Goal: Information Seeking & Learning: Learn about a topic

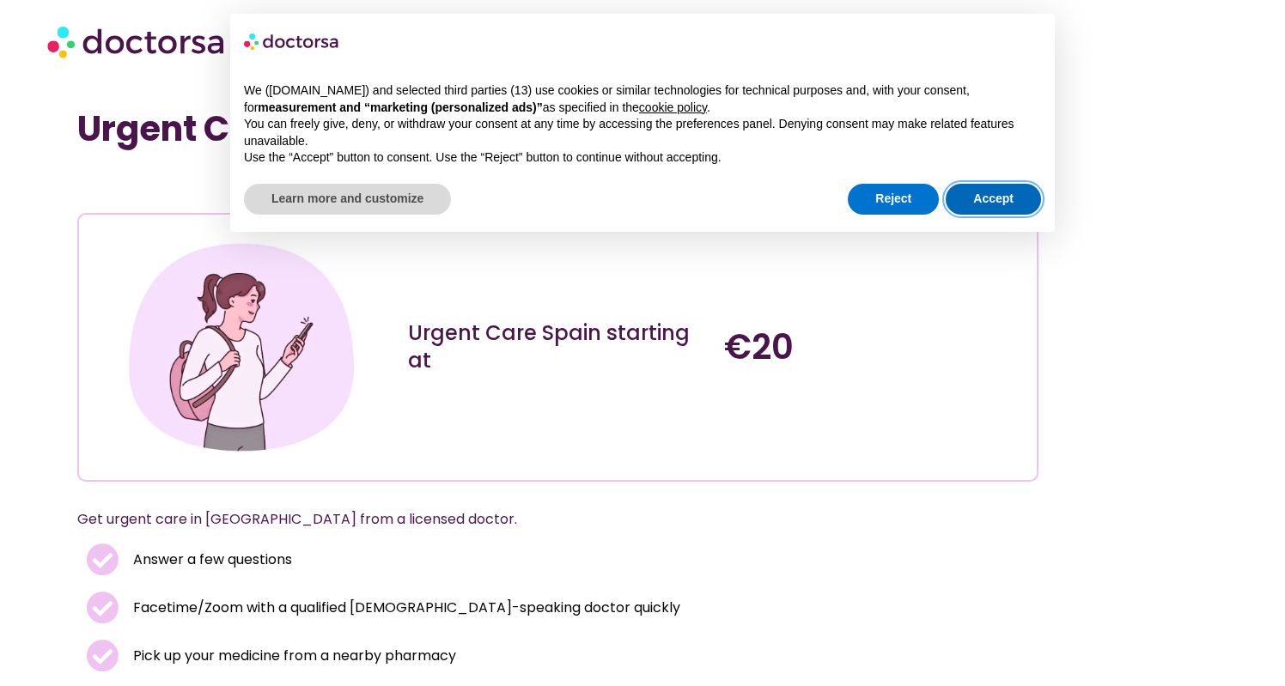
drag, startPoint x: 991, startPoint y: 203, endPoint x: 917, endPoint y: 229, distance: 78.5
click at [991, 203] on button "Accept" at bounding box center [993, 199] width 95 height 31
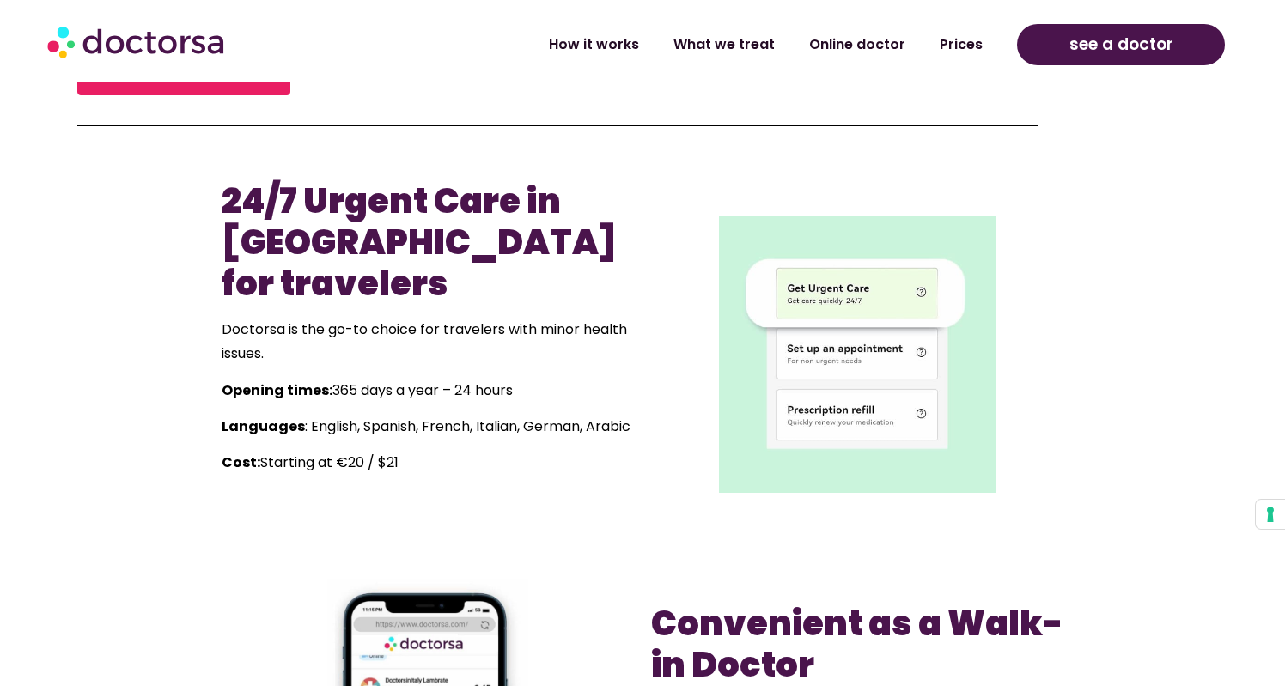
scroll to position [741, 0]
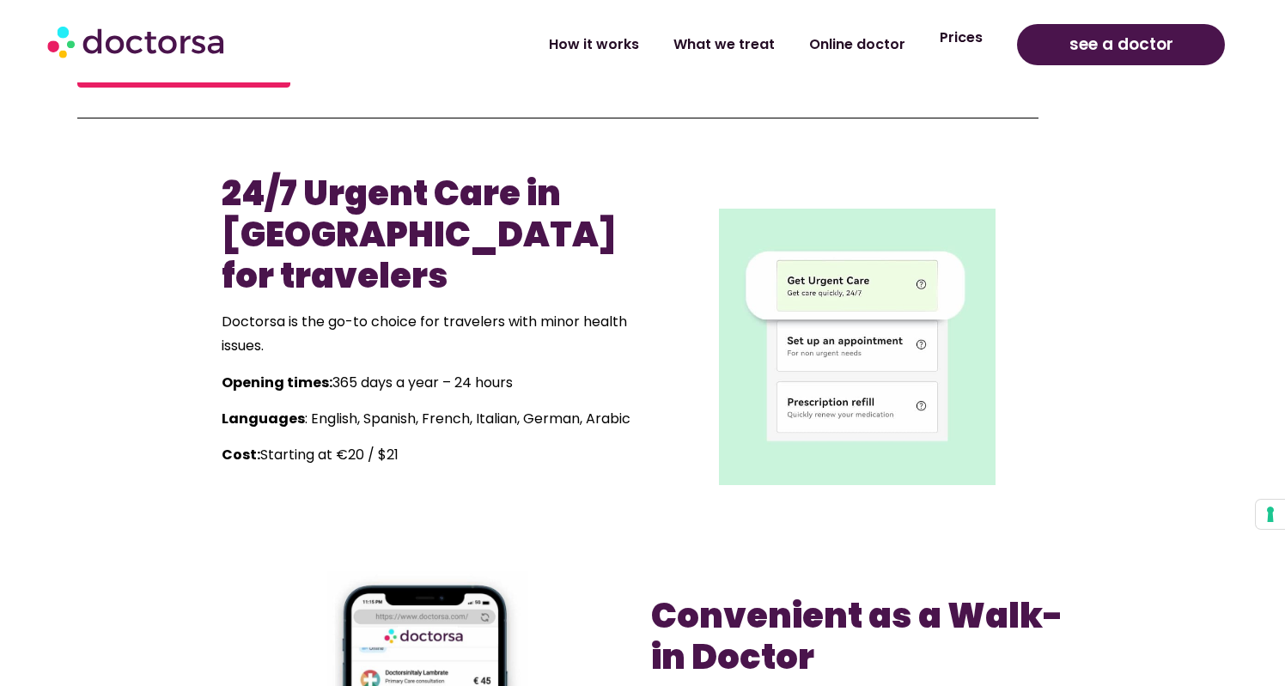
click at [946, 50] on link "Prices" at bounding box center [961, 38] width 77 height 40
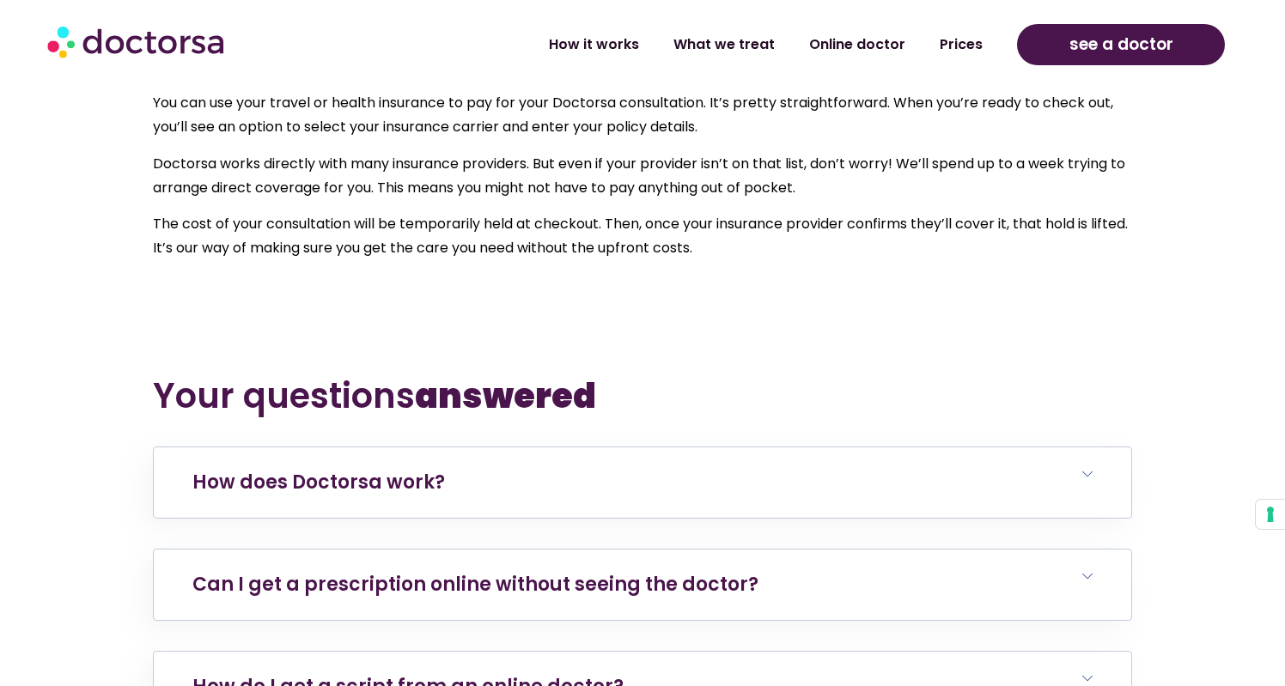
scroll to position [5855, 0]
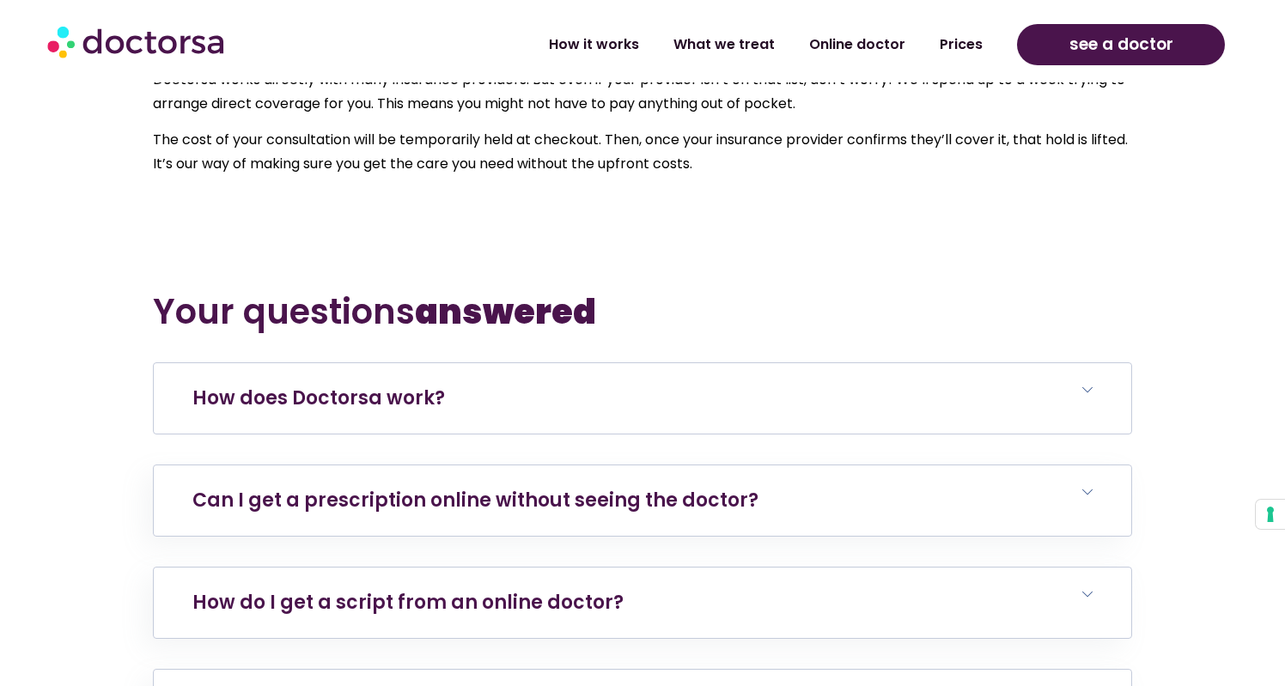
click at [341, 414] on h6 "How does Doctorsa work?" at bounding box center [643, 398] width 978 height 70
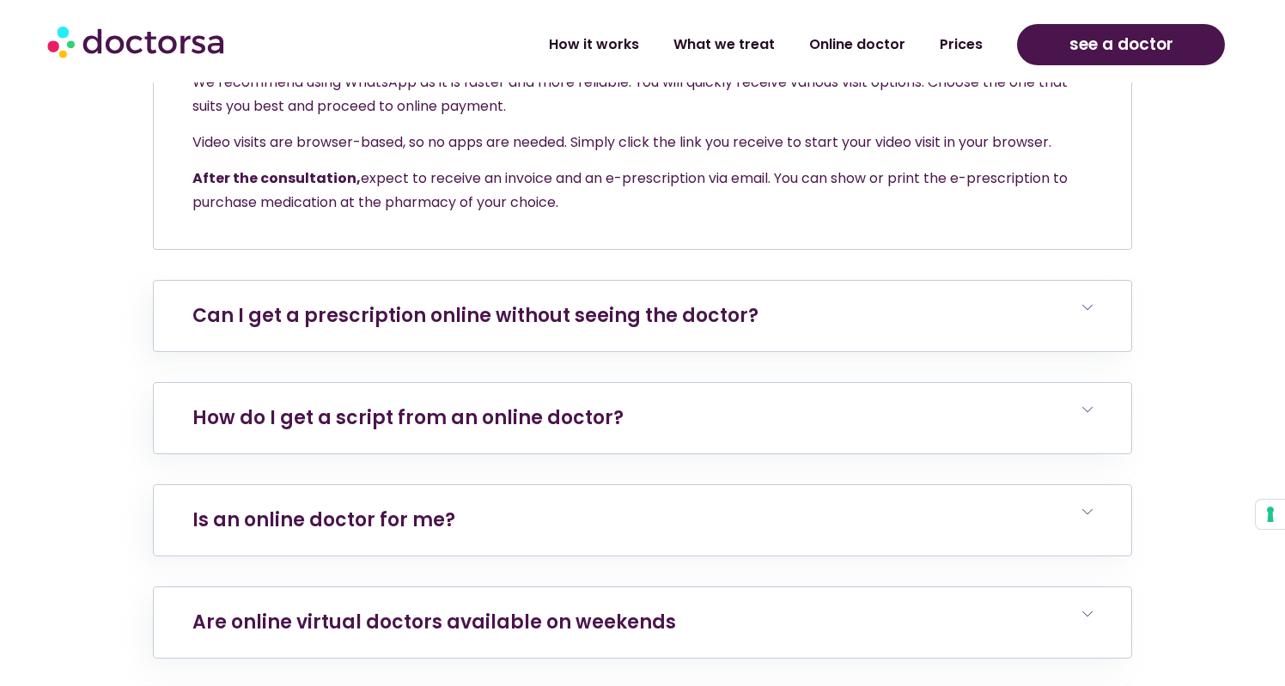
scroll to position [6384, 0]
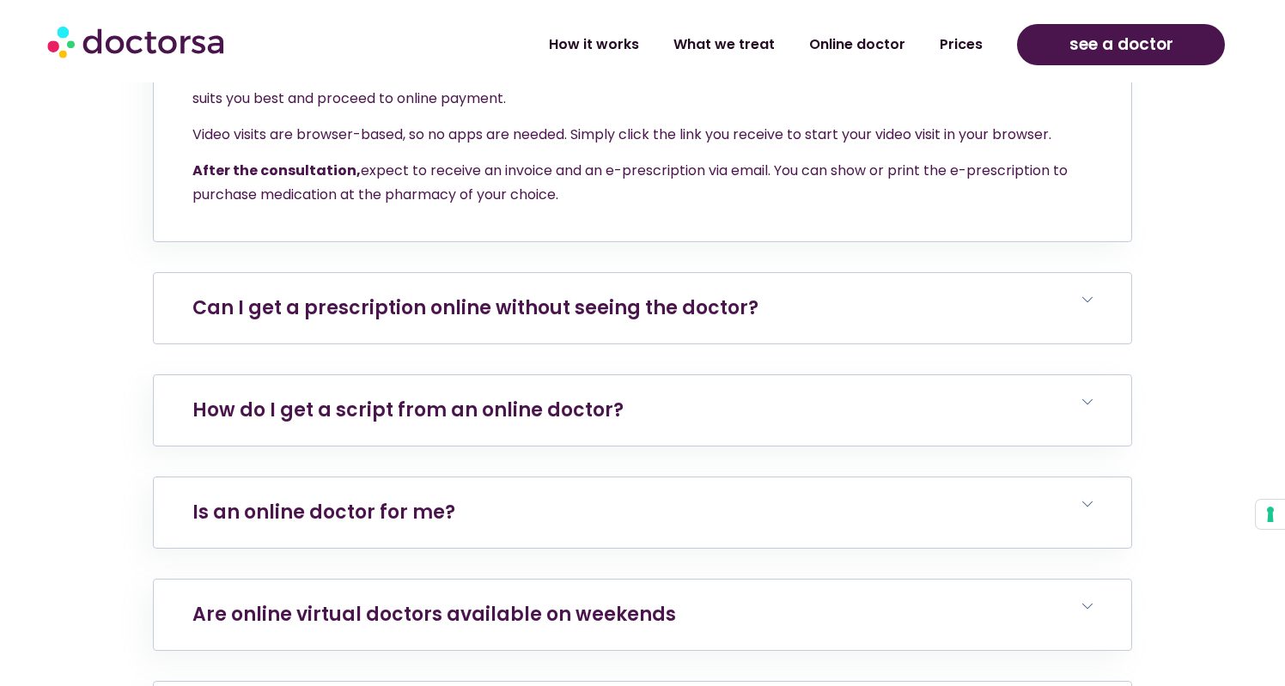
click at [485, 321] on h6 "Can I get a prescription online without seeing the doctor?" at bounding box center [643, 308] width 978 height 70
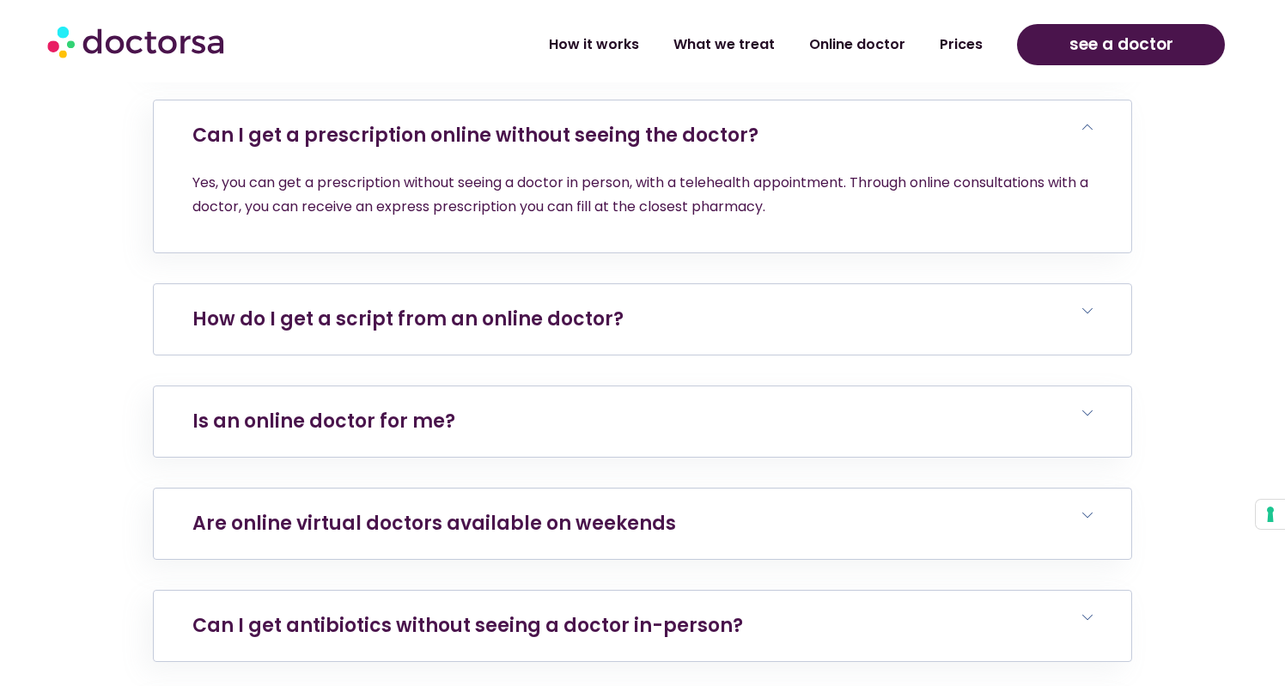
click at [568, 303] on h6 "How do I get a script from an online doctor?" at bounding box center [643, 319] width 978 height 70
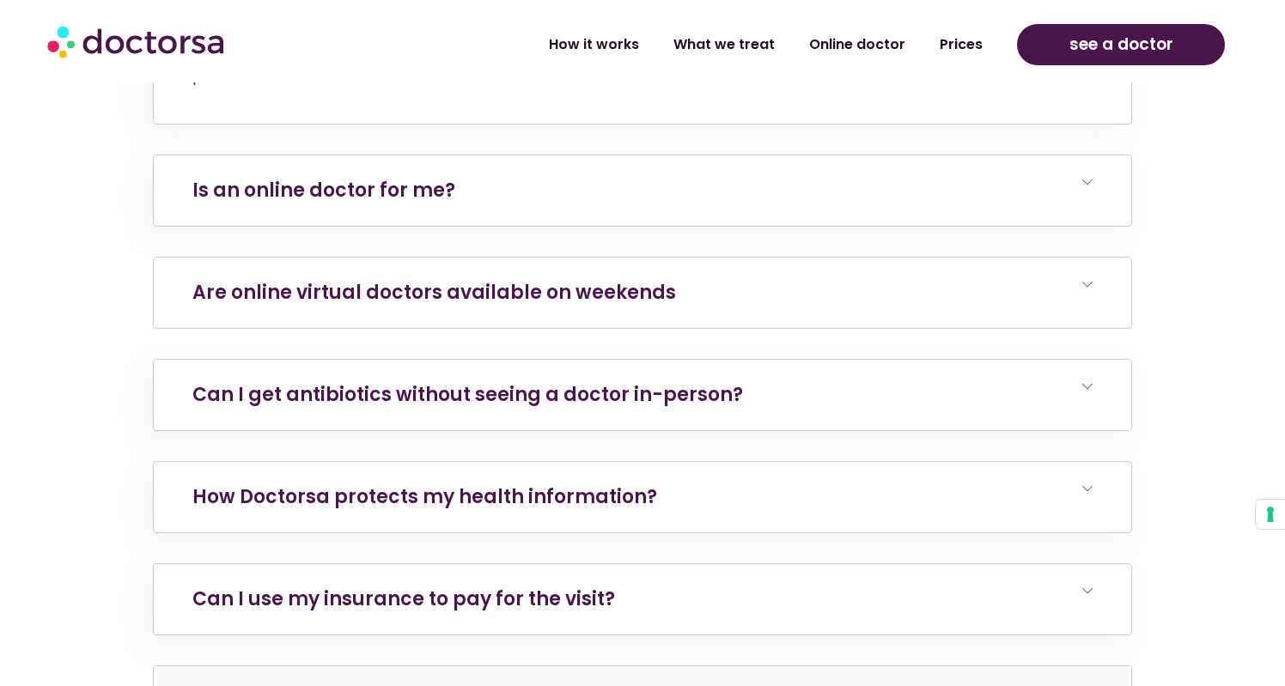
scroll to position [6920, 0]
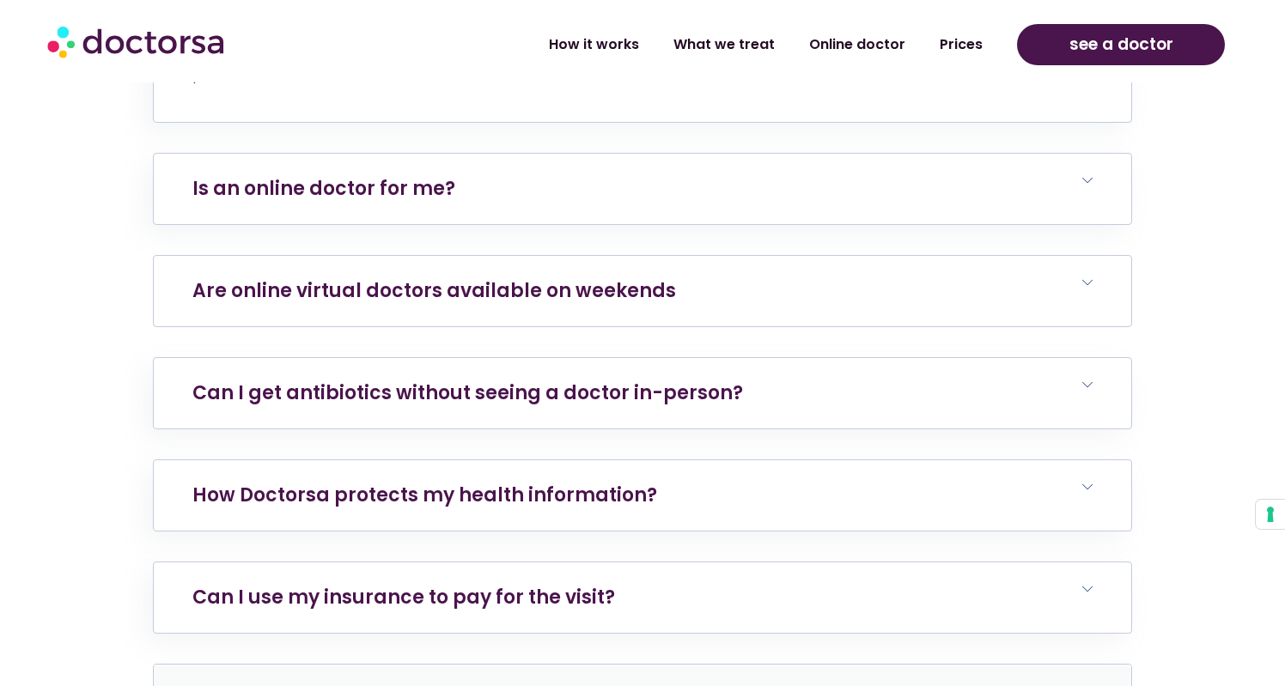
click at [340, 278] on link "Are online virtual doctors available on weekends" at bounding box center [434, 291] width 484 height 27
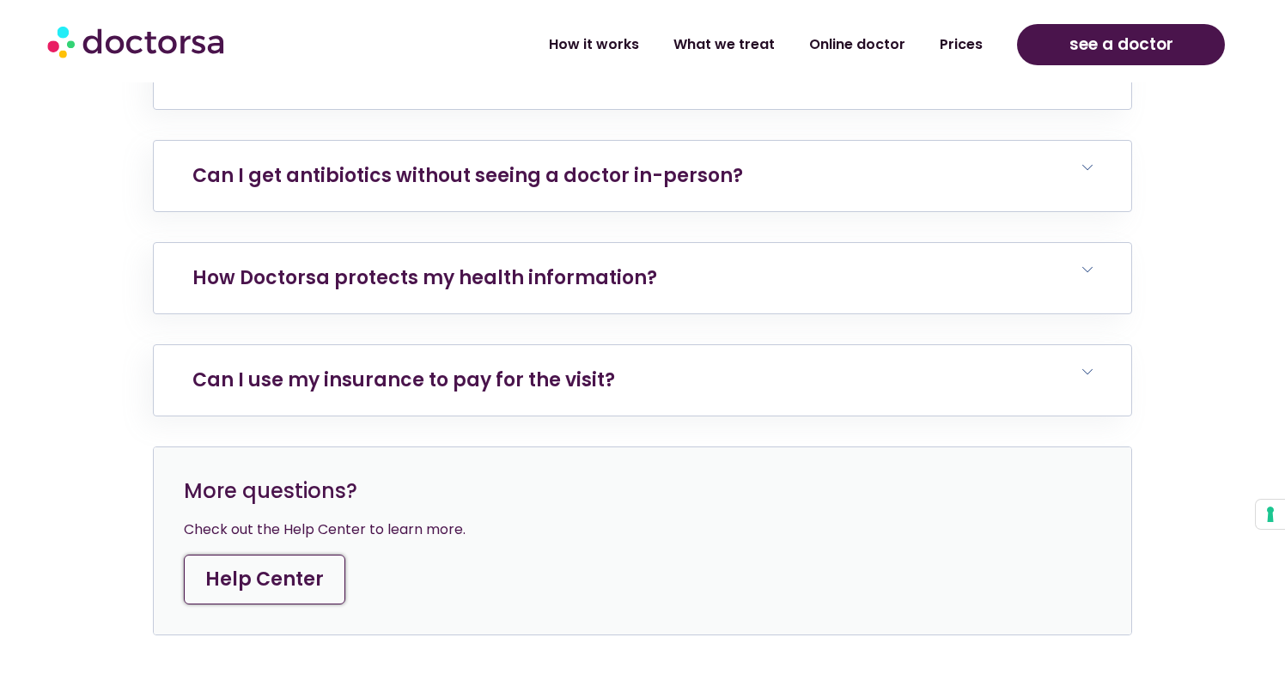
scroll to position [7248, 0]
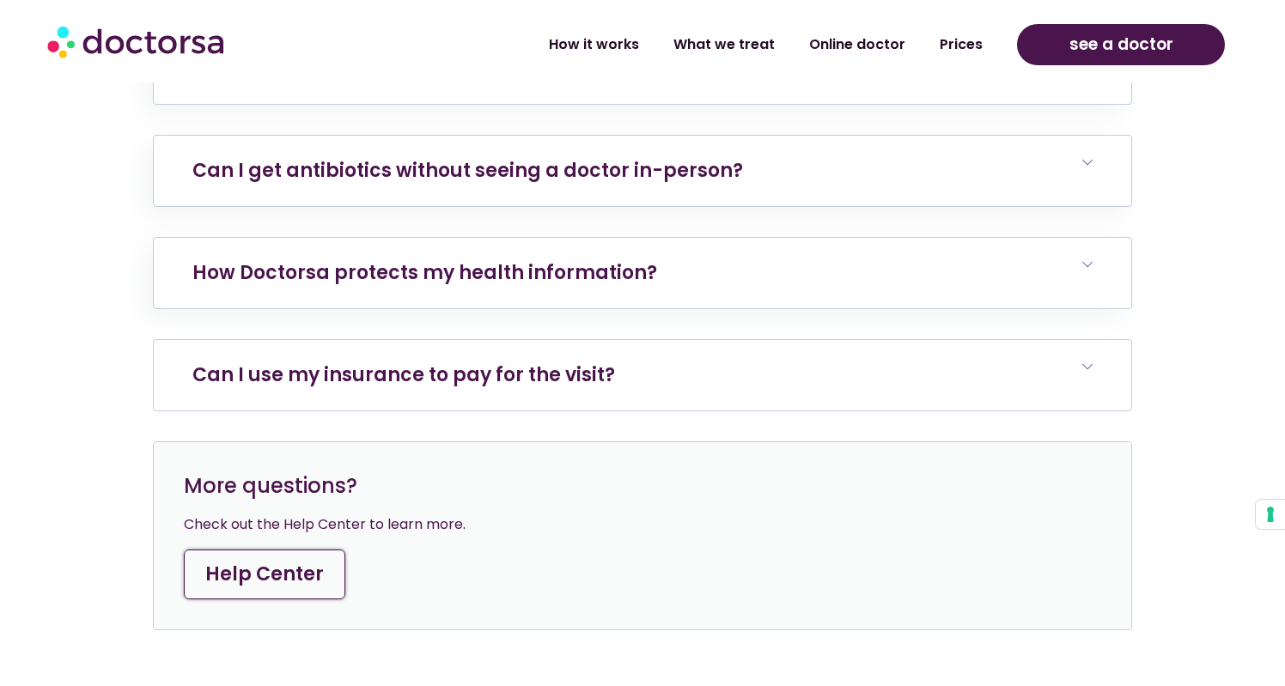
click at [386, 362] on link "Can I use my insurance to pay for the visit?" at bounding box center [403, 375] width 423 height 27
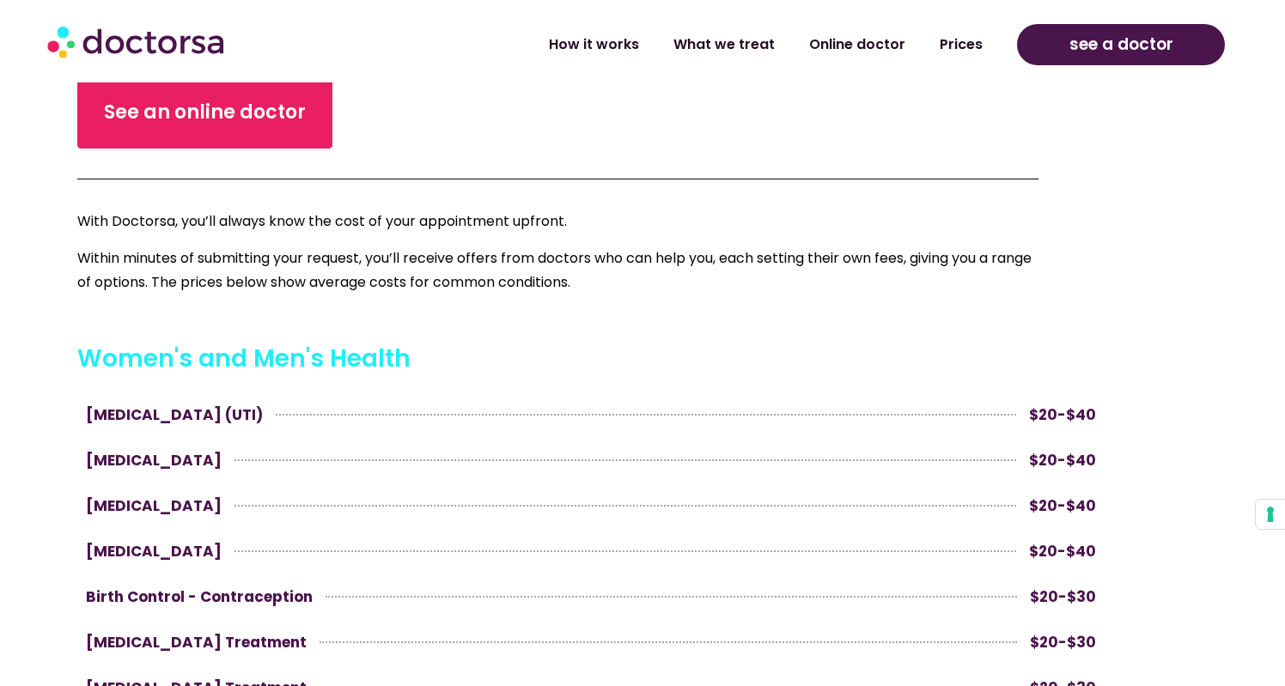
scroll to position [0, 0]
